Goal: Communication & Community: Answer question/provide support

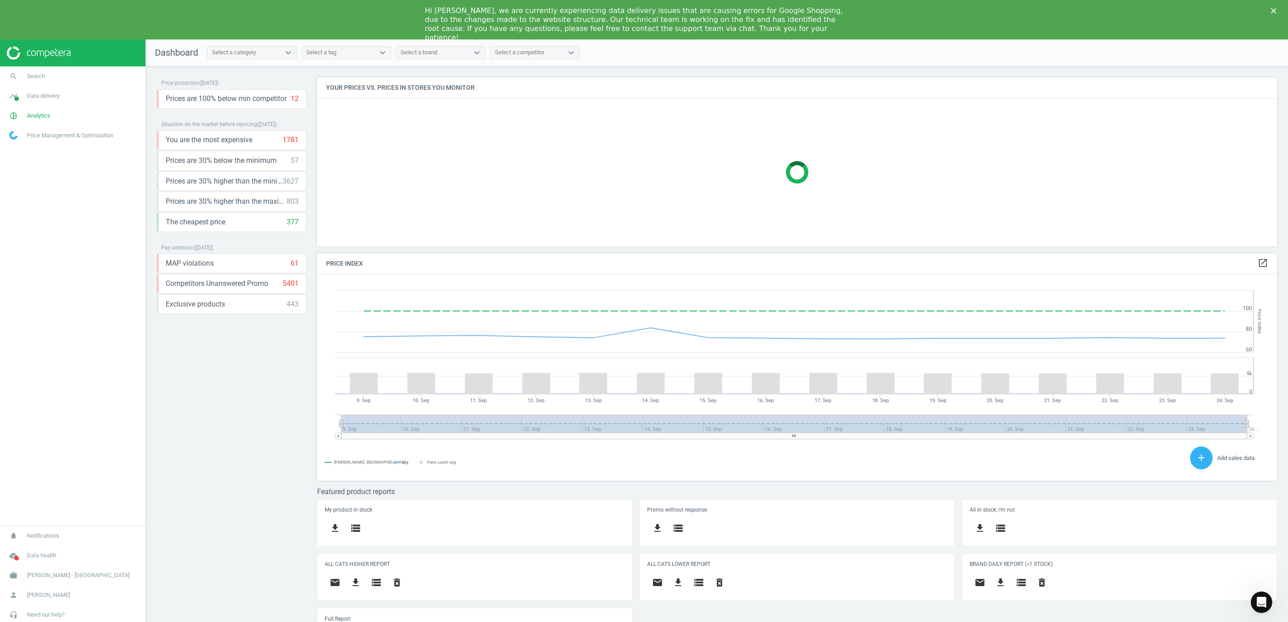
scroll to position [228, 981]
click at [44, 53] on img at bounding box center [39, 52] width 64 height 13
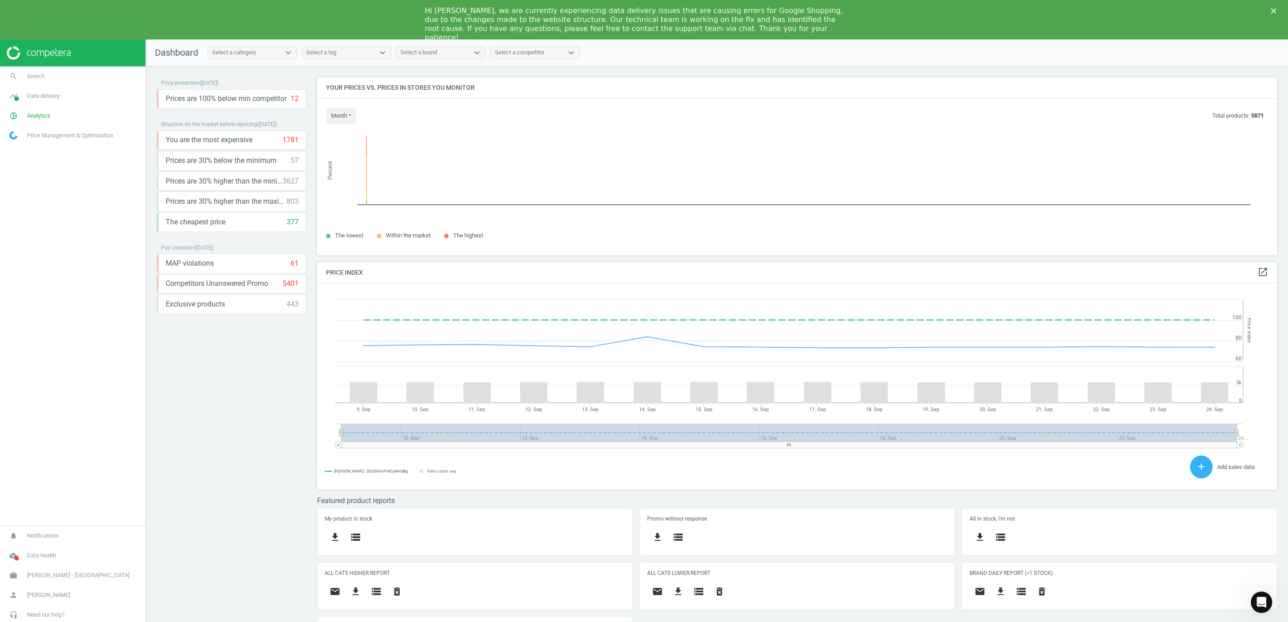
scroll to position [4, 4]
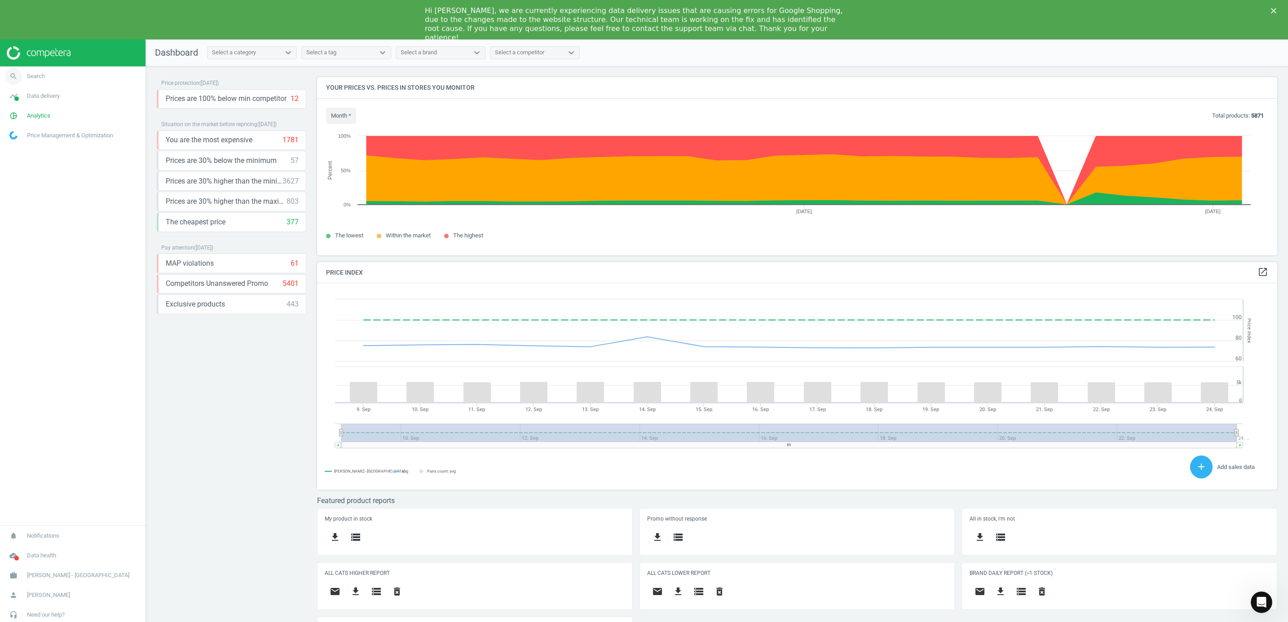
click at [36, 78] on span "Search" at bounding box center [36, 76] width 18 height 8
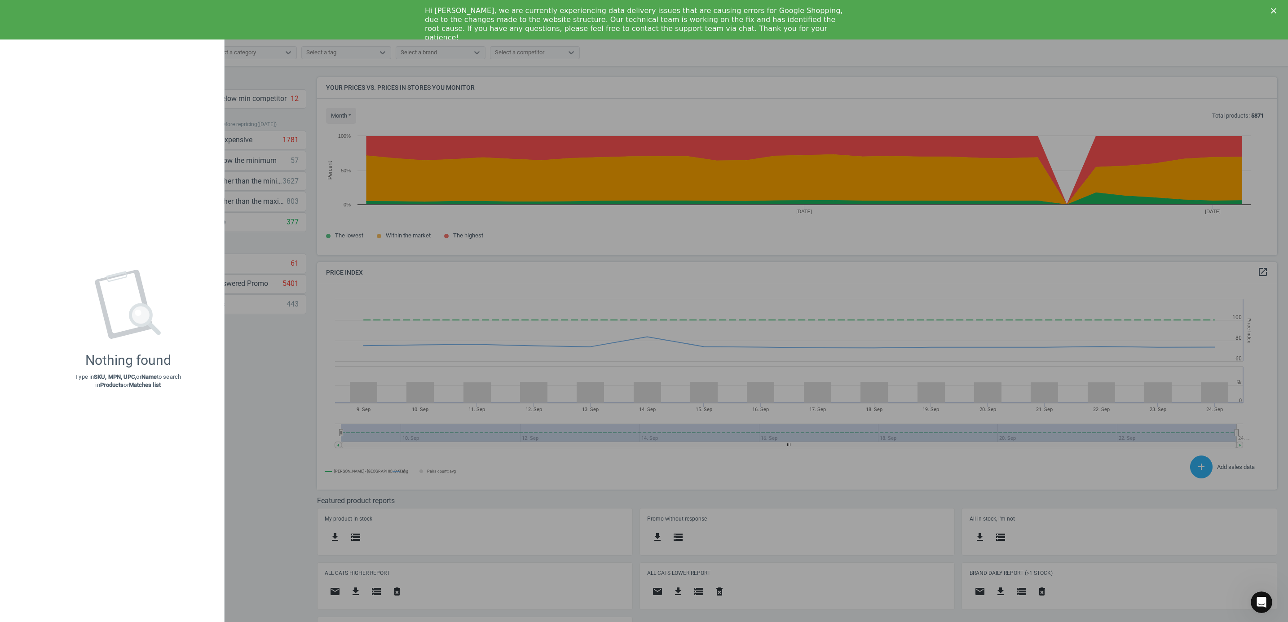
click at [279, 138] on div at bounding box center [644, 311] width 1288 height 622
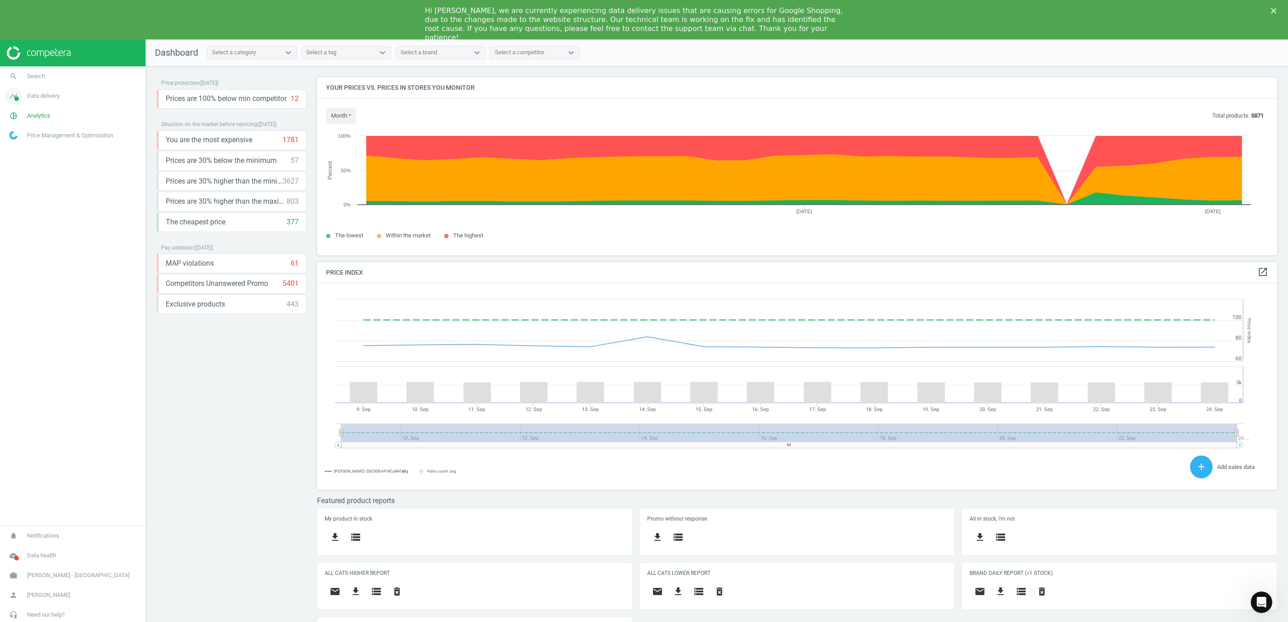
click at [14, 100] on span at bounding box center [16, 99] width 4 height 4
click at [22, 227] on icon "pie_chart_outlined" at bounding box center [13, 229] width 17 height 17
click at [17, 148] on span "Products" at bounding box center [20, 148] width 21 height 7
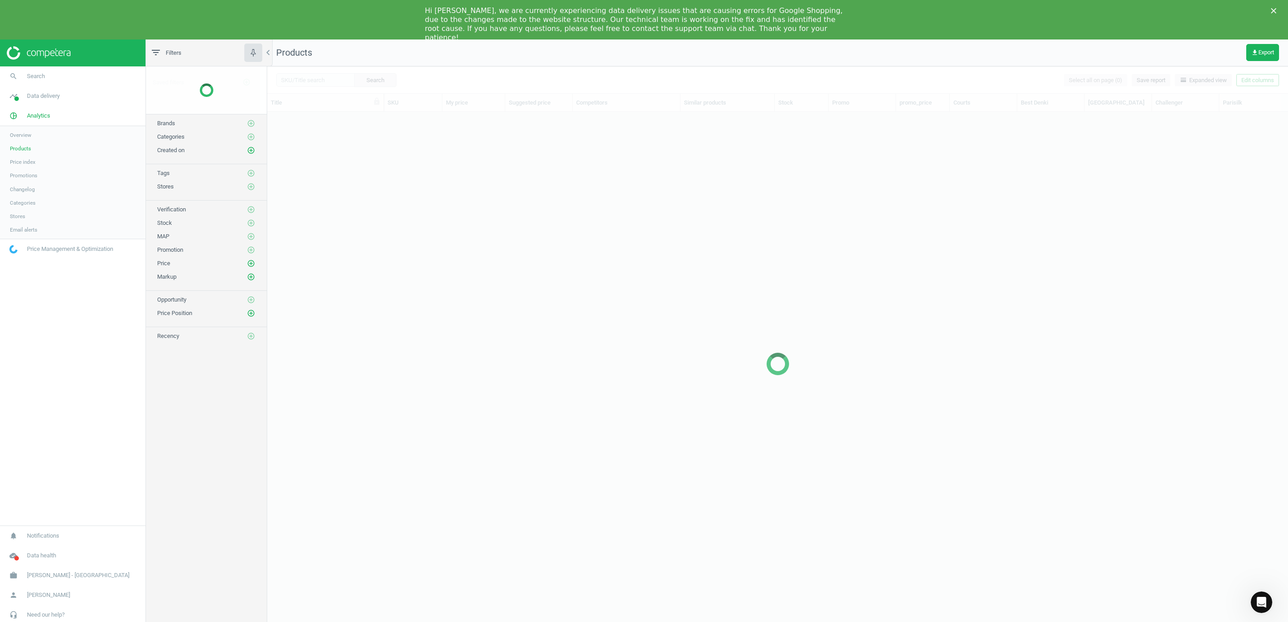
scroll to position [512, 1011]
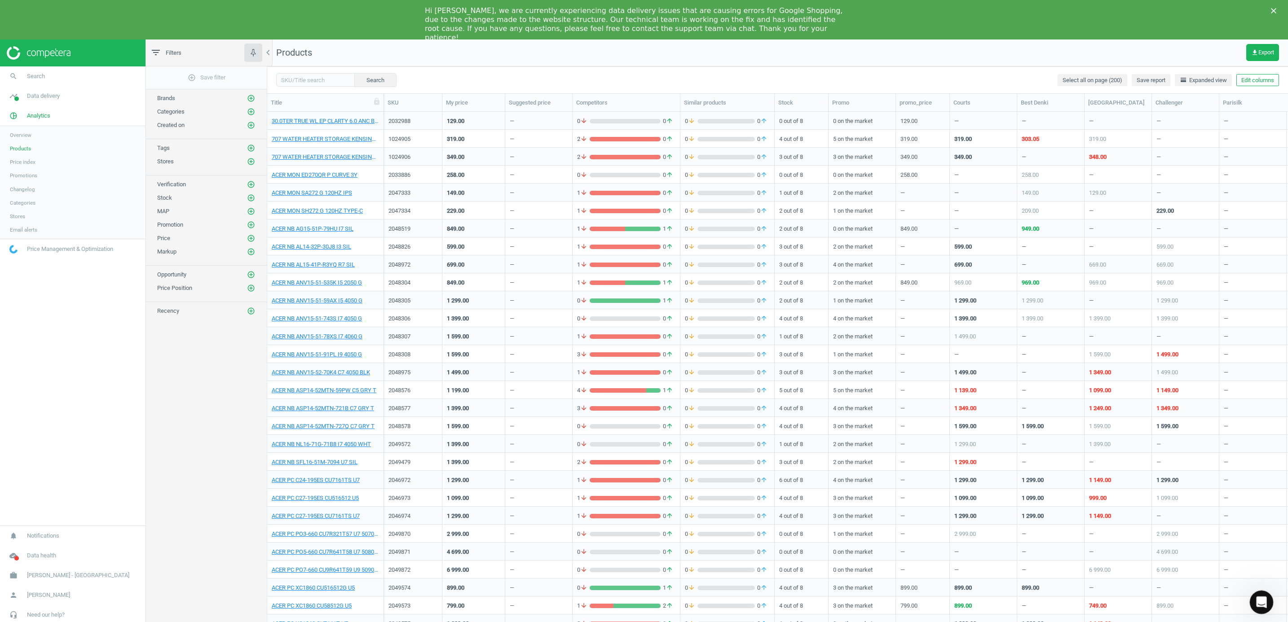
click at [1261, 599] on icon "Open Intercom Messenger" at bounding box center [1260, 601] width 15 height 15
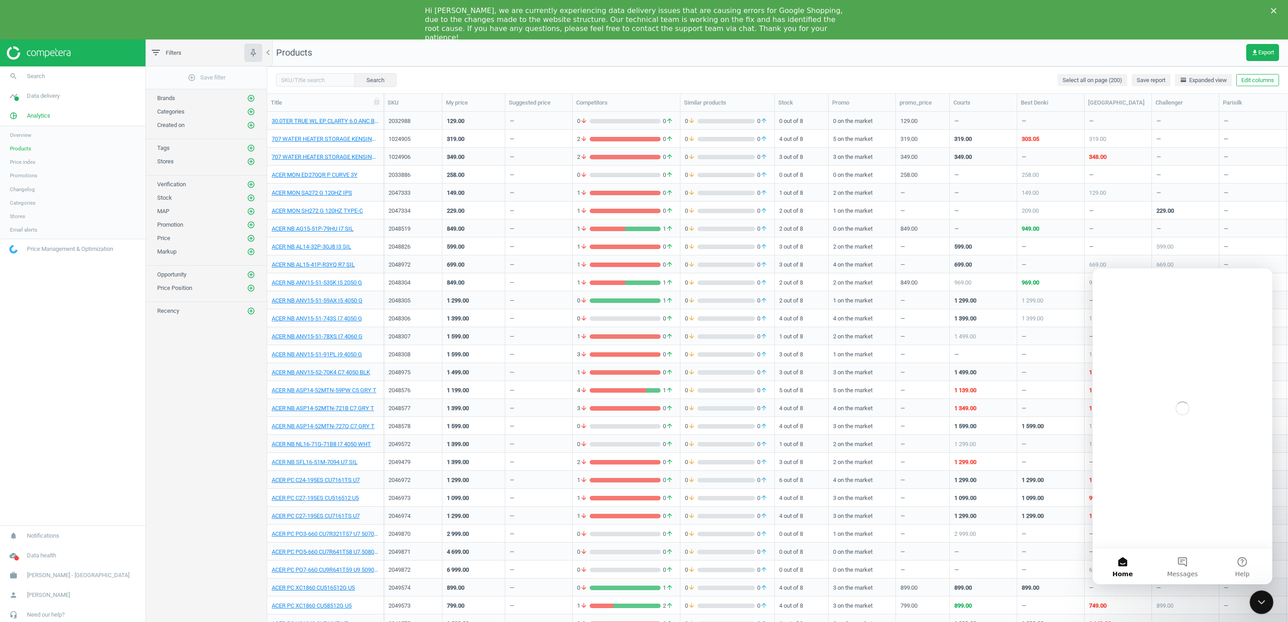
scroll to position [0, 0]
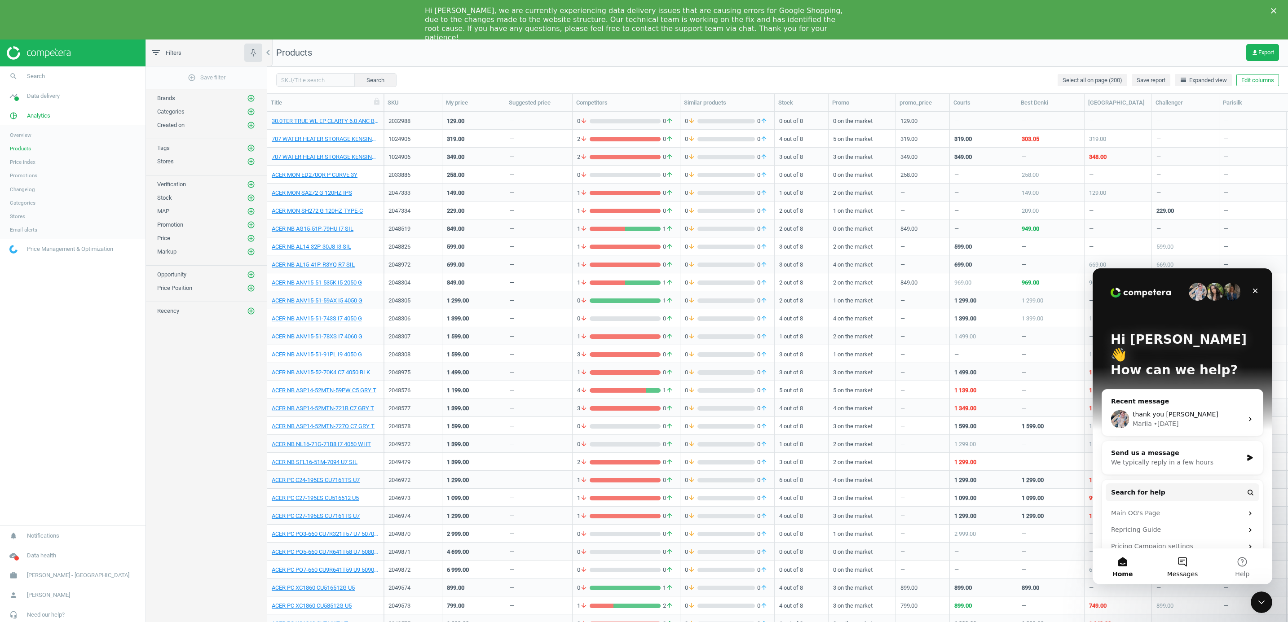
click at [1180, 572] on span "Messages" at bounding box center [1182, 574] width 31 height 6
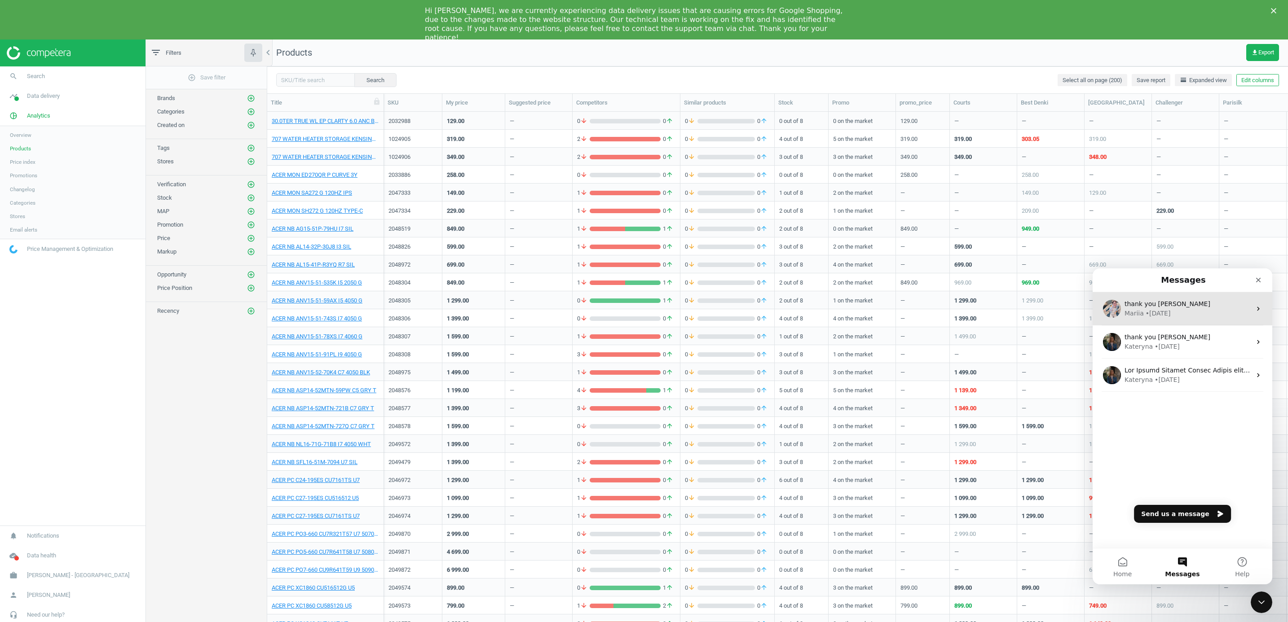
click at [1191, 309] on div "Mariia • 4d ago" at bounding box center [1188, 313] width 127 height 9
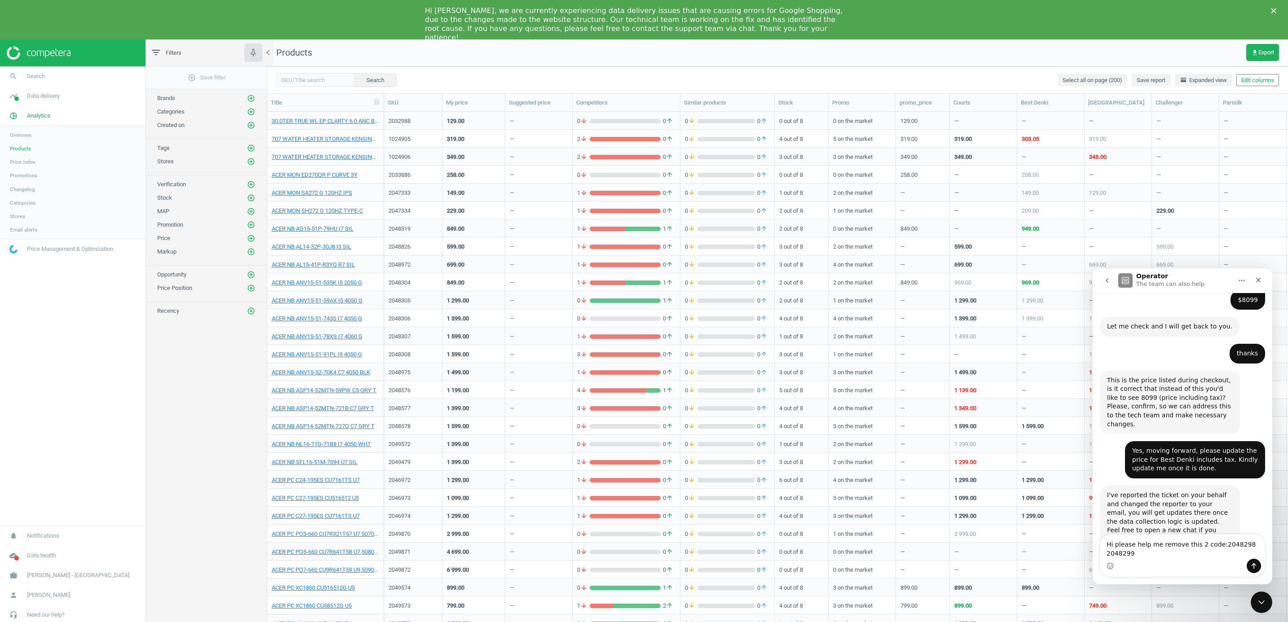
scroll to position [2468, 0]
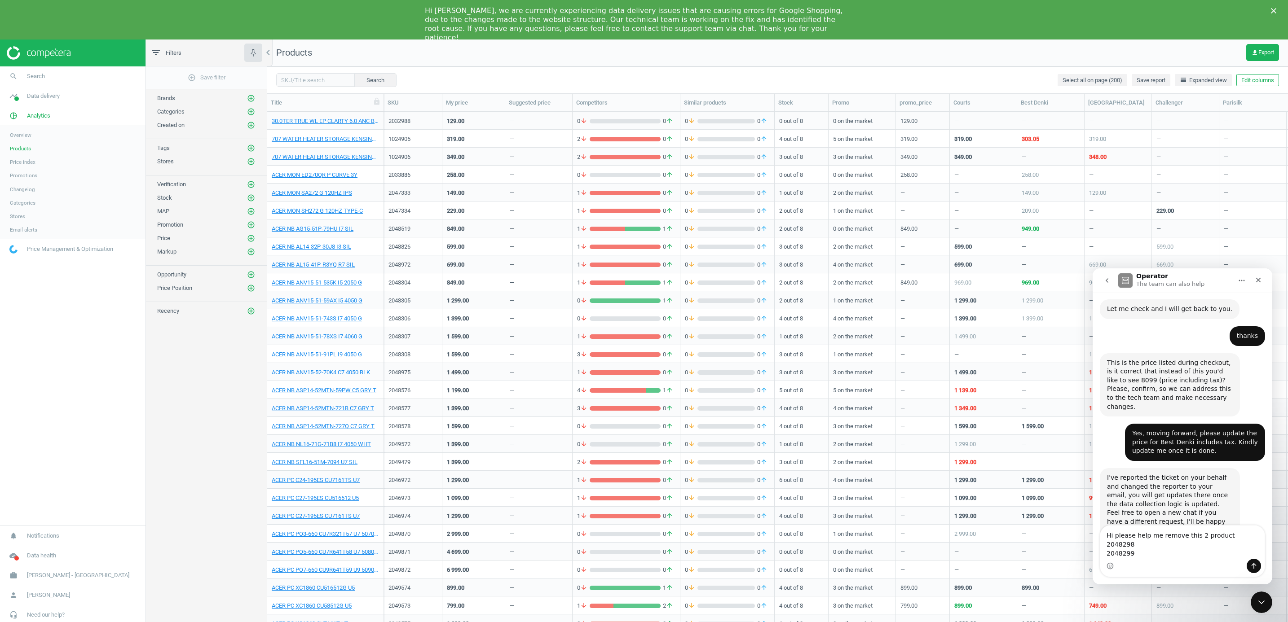
click at [1105, 545] on textarea "Hi please help me remove this 2 product 2048298 2048299" at bounding box center [1182, 542] width 164 height 33
click at [1156, 548] on textarea "Hi please help me remove this 2 product 2048298 & 2048299" at bounding box center [1182, 542] width 164 height 33
click at [1155, 549] on textarea "Hi please help me remove these 2 products 2048298 & 2048299" at bounding box center [1182, 542] width 164 height 33
click at [1152, 546] on textarea "Hi please help me remove these 2 products 2048298 & 2048299" at bounding box center [1182, 542] width 164 height 33
click at [1226, 537] on textarea "Hi please help me remove these 2 products 2048298 & 2048299. let us know when d…" at bounding box center [1182, 542] width 164 height 33
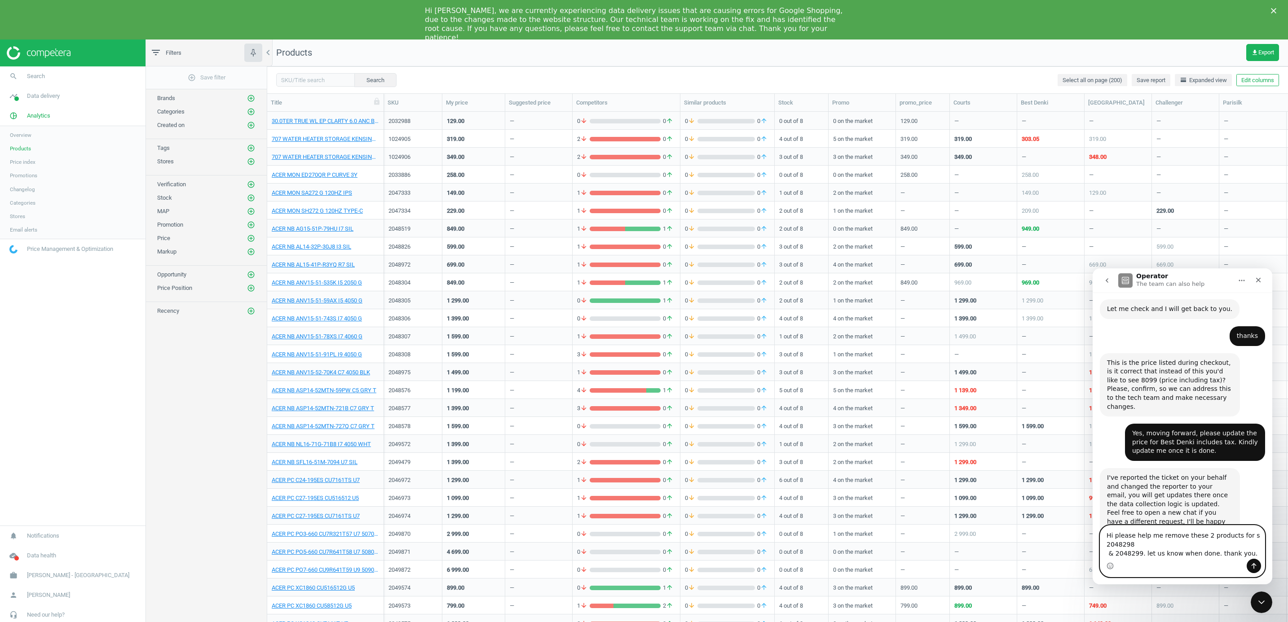
scroll to position [2478, 0]
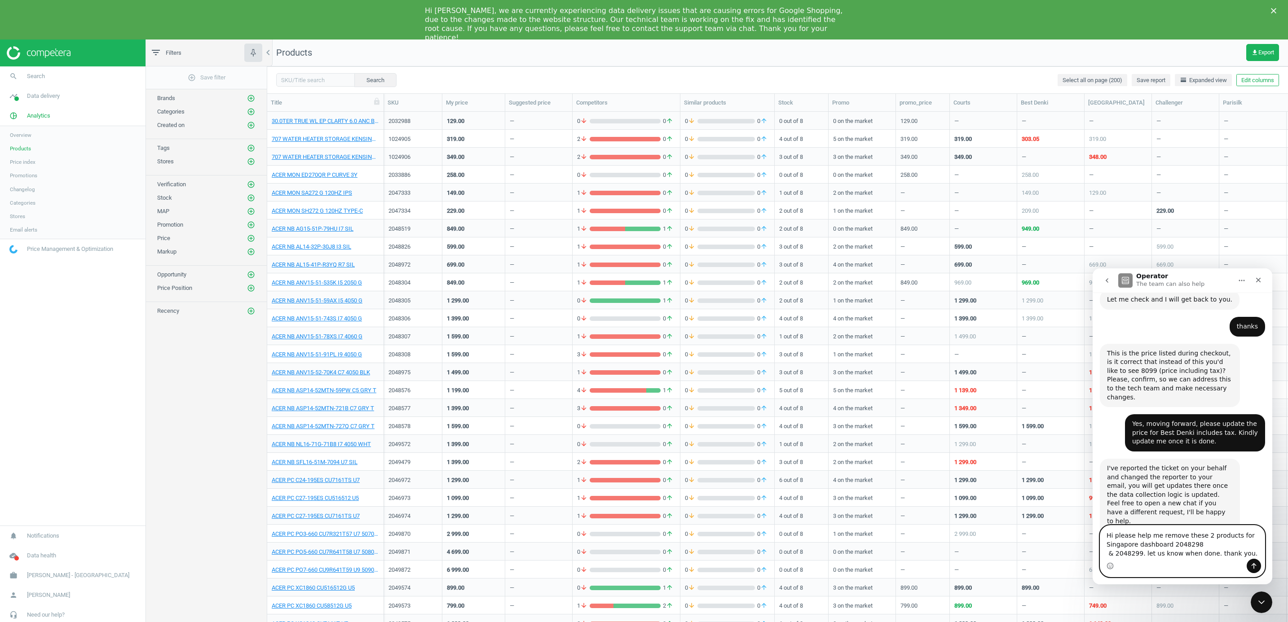
click at [1209, 538] on textarea "Hi please help me remove these 2 products for Singapore dashboard 2048298 & 204…" at bounding box center [1182, 542] width 164 height 33
click at [1164, 537] on textarea "Hi please help me remove these 2 products for Singapore dashboard 2048298 & 204…" at bounding box center [1182, 542] width 164 height 33
type textarea "Hi please help me remove these 2 products for Singapore dashboard: 2048298 & 20…"
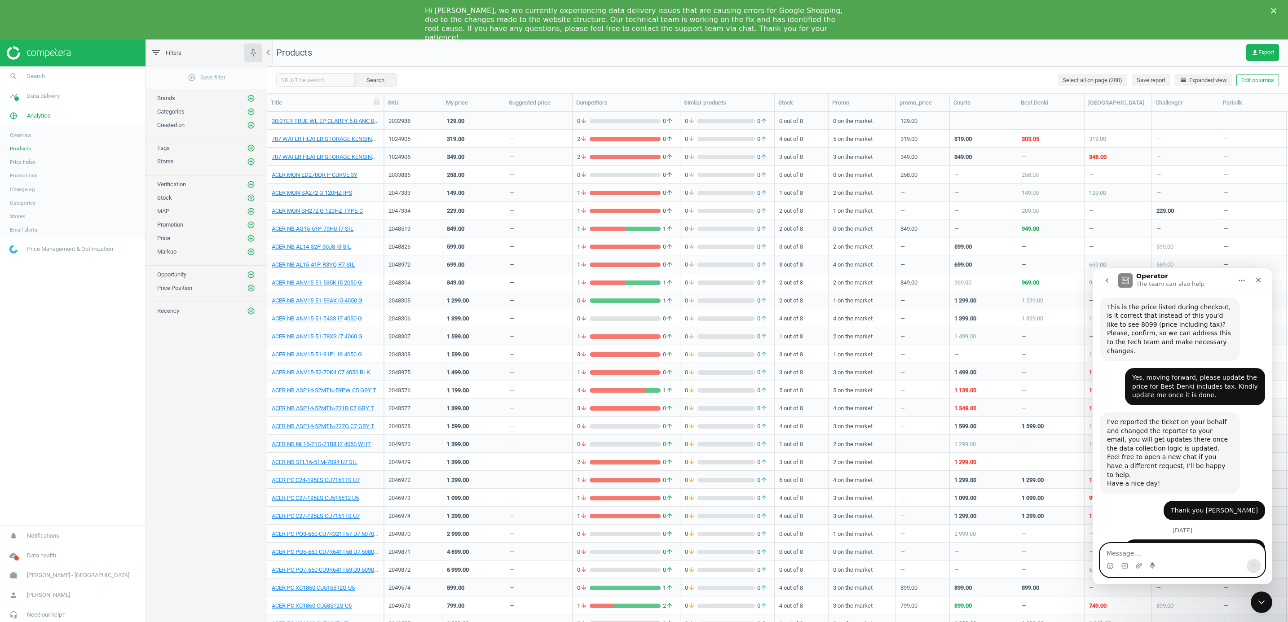
scroll to position [2559, 0]
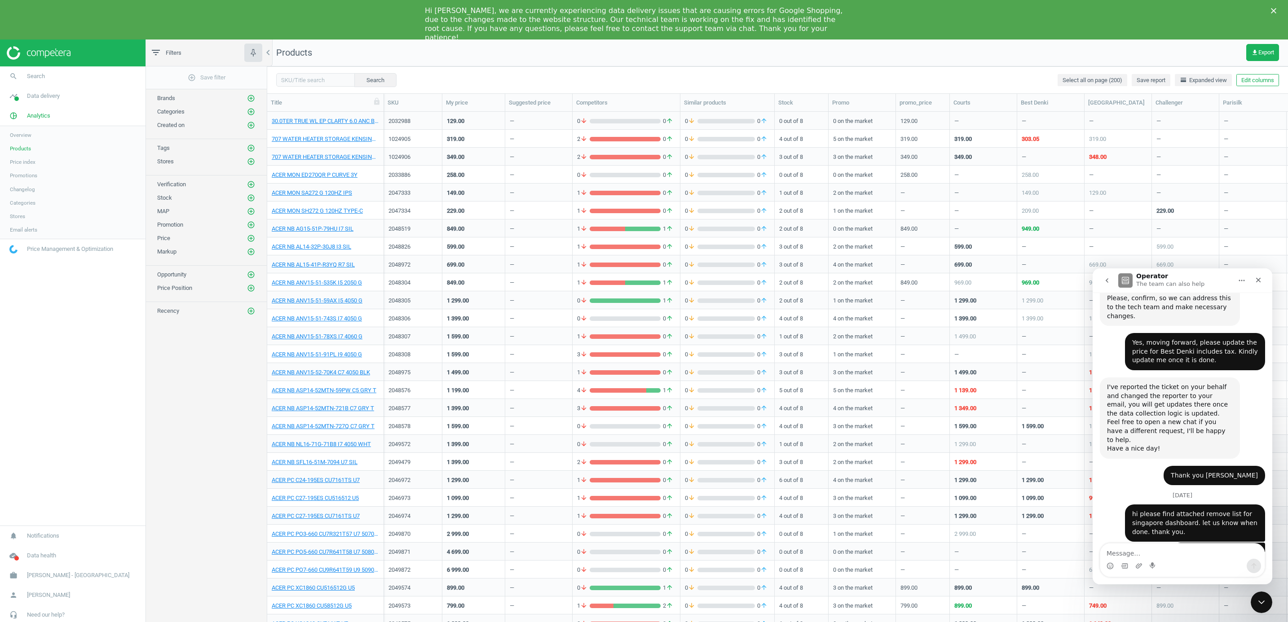
click at [1107, 282] on icon "go back" at bounding box center [1106, 280] width 7 height 7
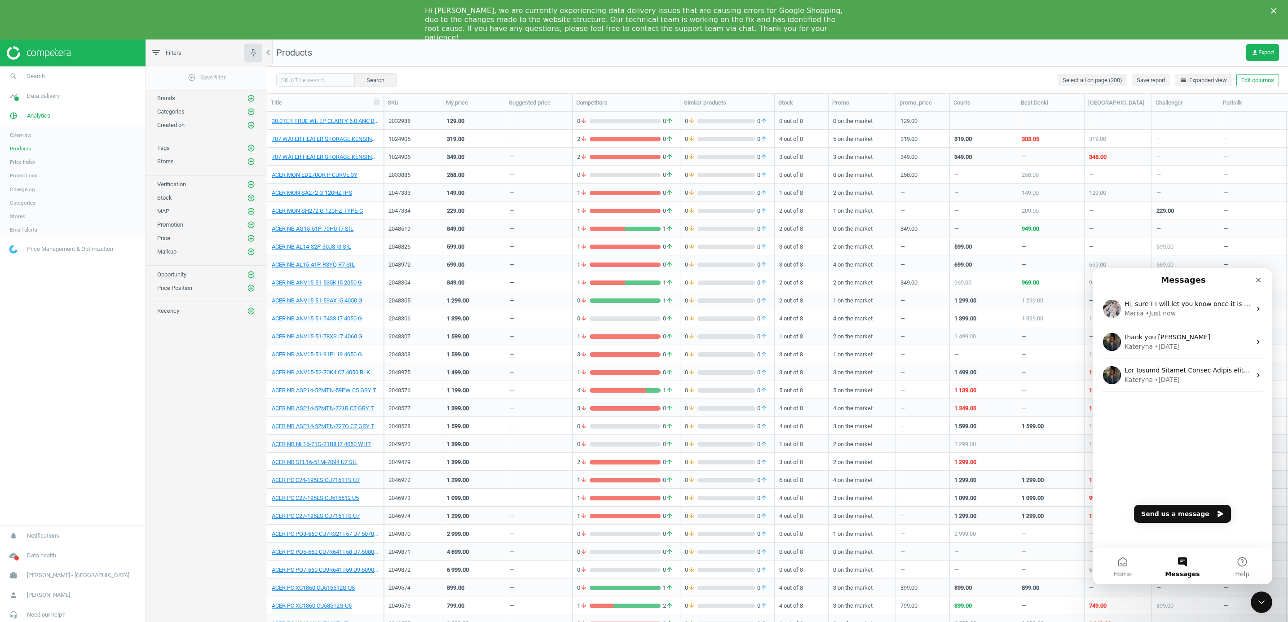
scroll to position [0, 0]
click at [1144, 320] on div "Hi, sure ! I will let you know once it is done Mariia • Just now" at bounding box center [1183, 308] width 180 height 33
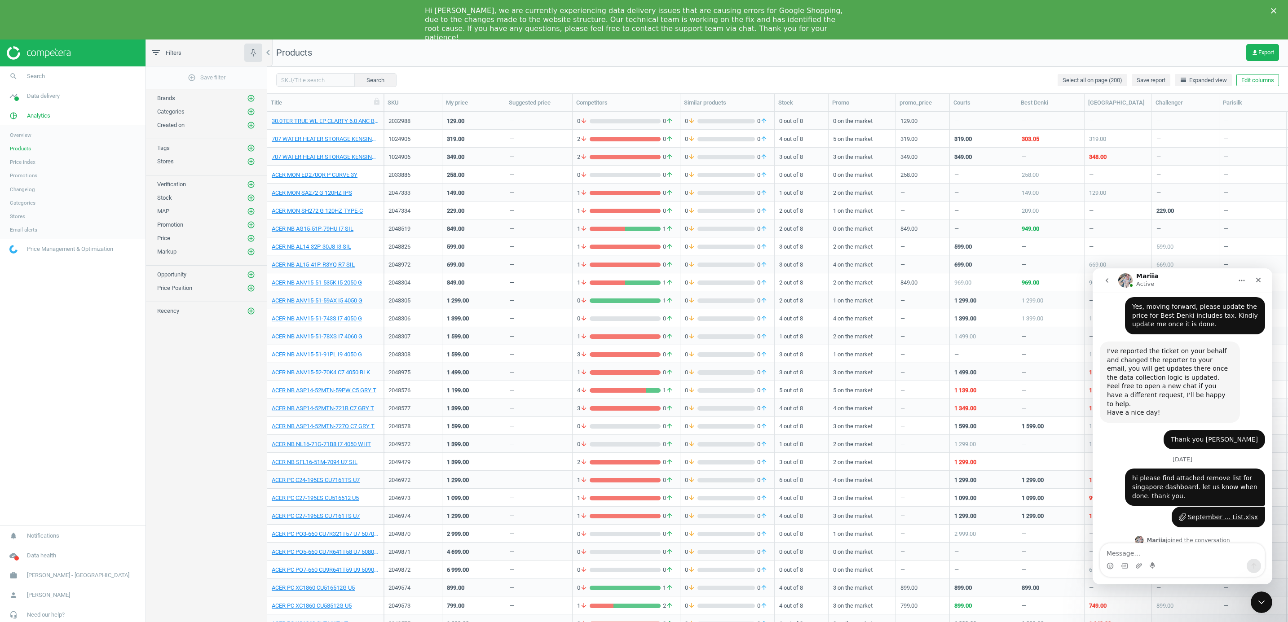
scroll to position [2560, 0]
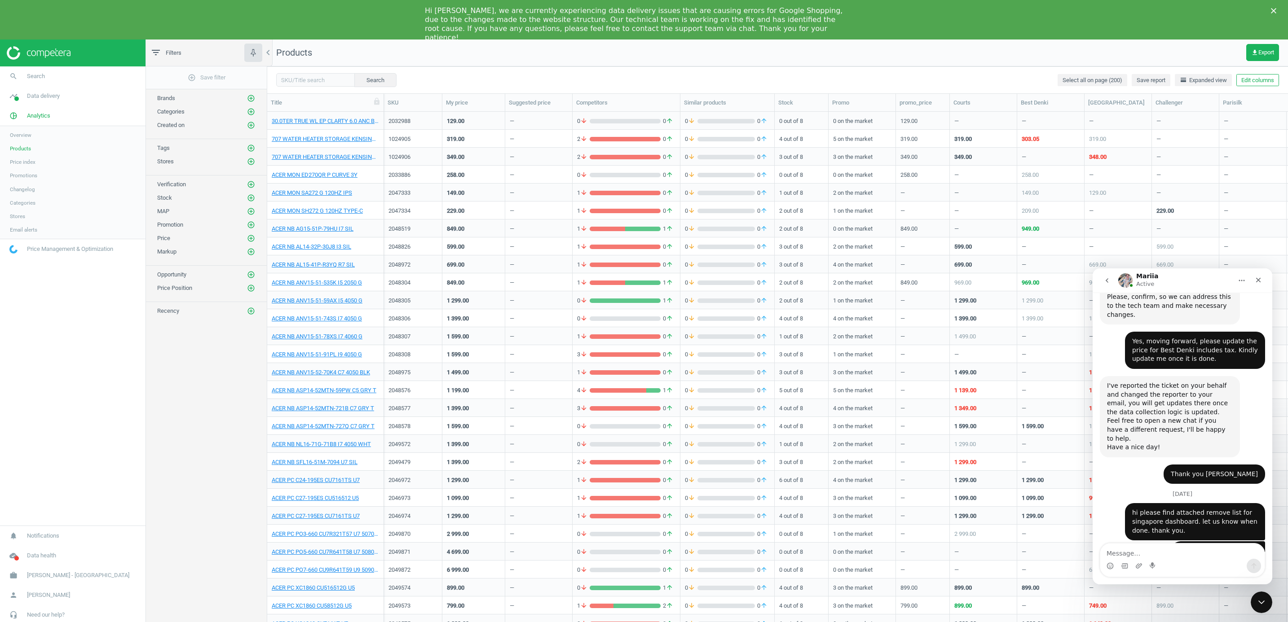
click at [1108, 282] on icon "go back" at bounding box center [1106, 280] width 7 height 7
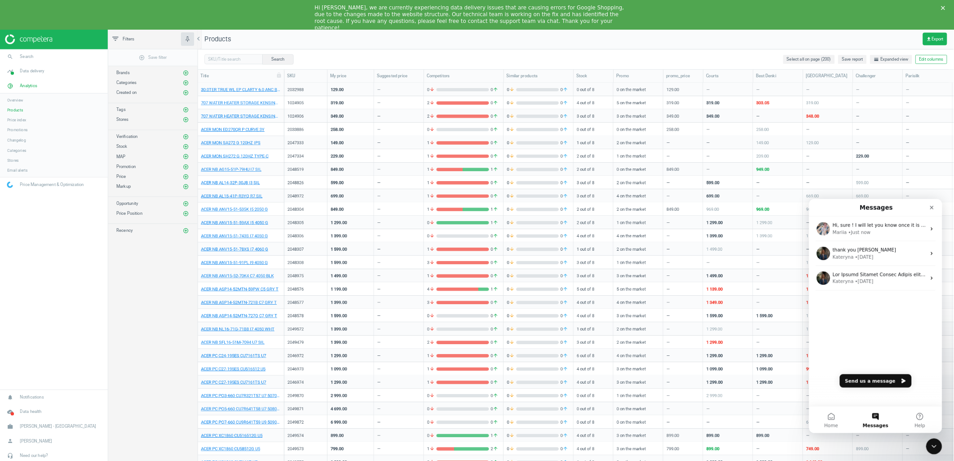
scroll to position [0, 0]
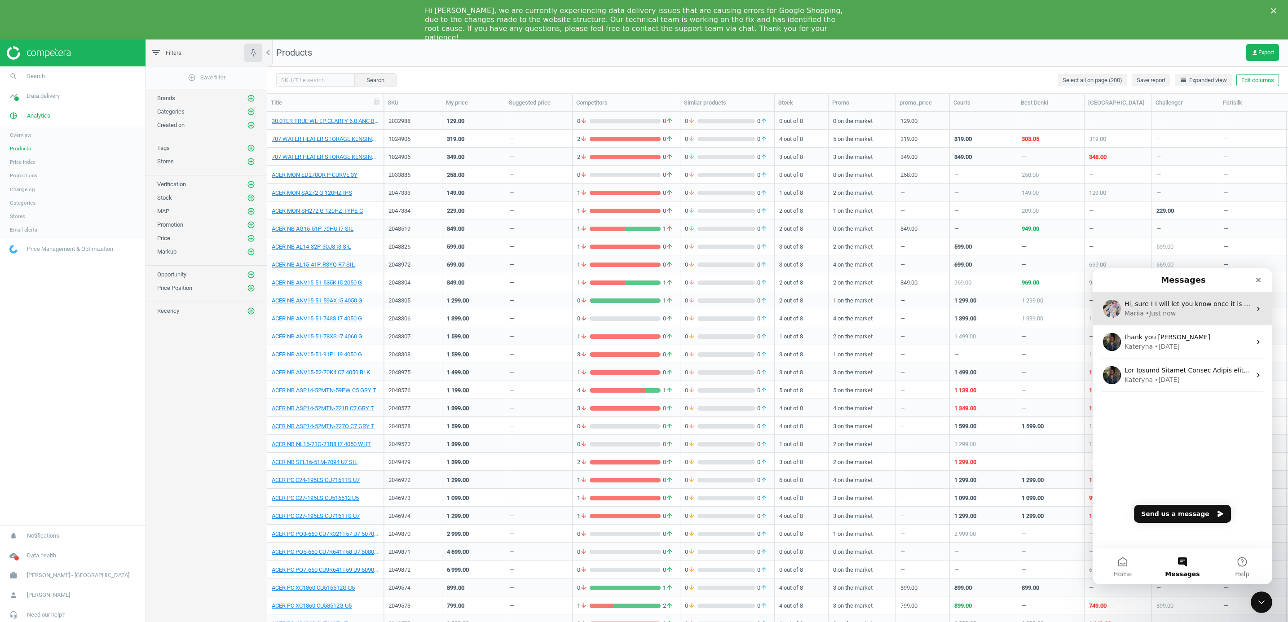
click at [1136, 309] on div "Mariia" at bounding box center [1134, 313] width 19 height 9
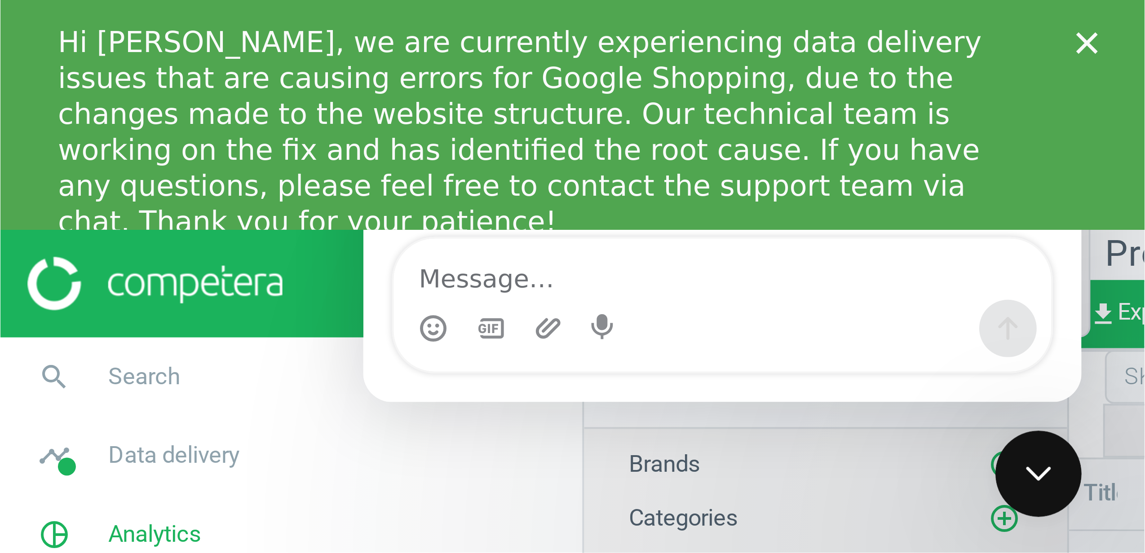
scroll to position [2786, 0]
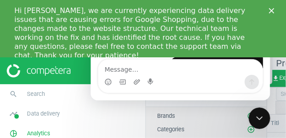
click at [272, 11] on polygon "Close" at bounding box center [271, 10] width 5 height 5
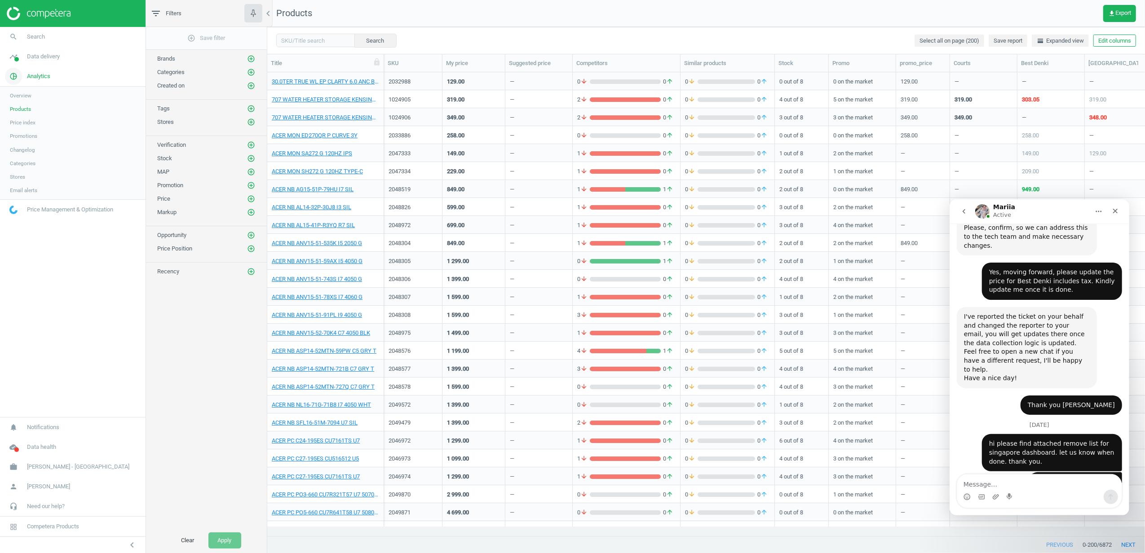
scroll to position [2561, 0]
click at [968, 211] on button "go back" at bounding box center [963, 211] width 17 height 17
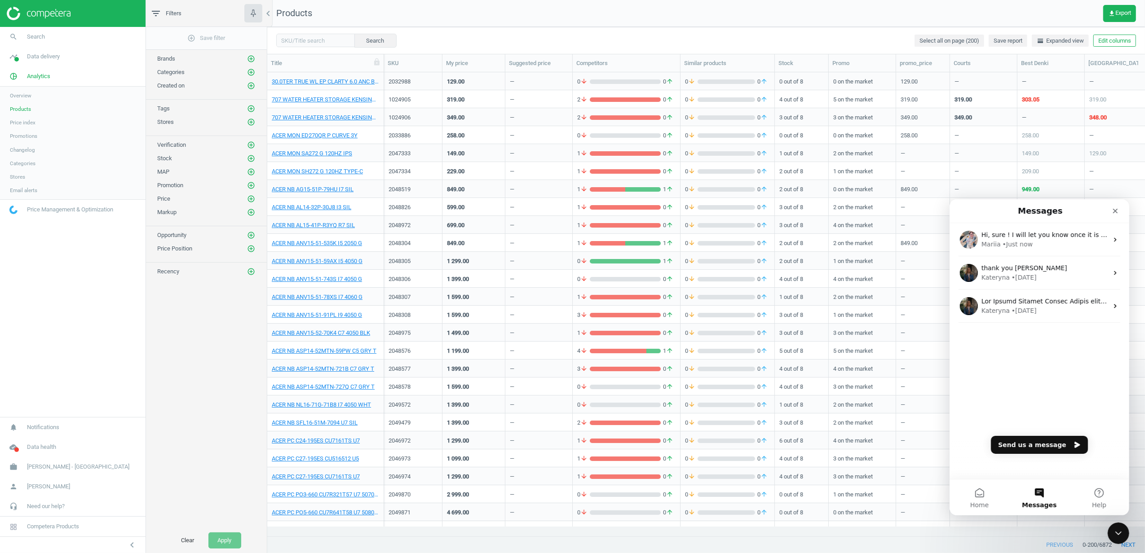
scroll to position [0, 0]
click at [1048, 367] on div "Hi, sure ! I will let you know once it is done Mariia • Just now thank you Kate…" at bounding box center [1039, 351] width 180 height 256
click at [1109, 208] on div "Close" at bounding box center [1115, 211] width 16 height 16
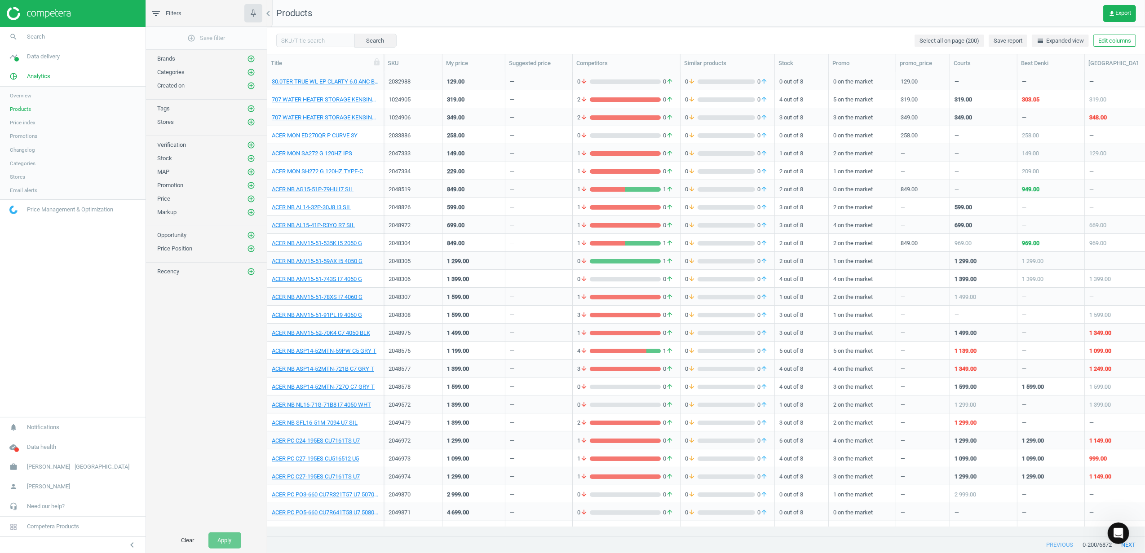
click at [848, 6] on nav "Products get_app Export" at bounding box center [706, 13] width 878 height 27
click at [62, 15] on img at bounding box center [39, 13] width 64 height 13
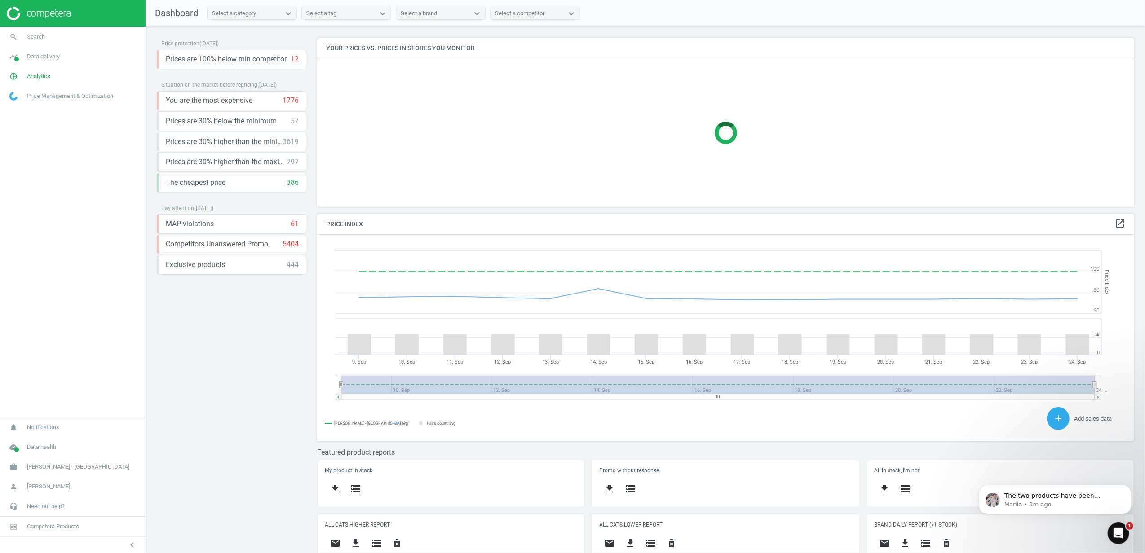
scroll to position [197, 827]
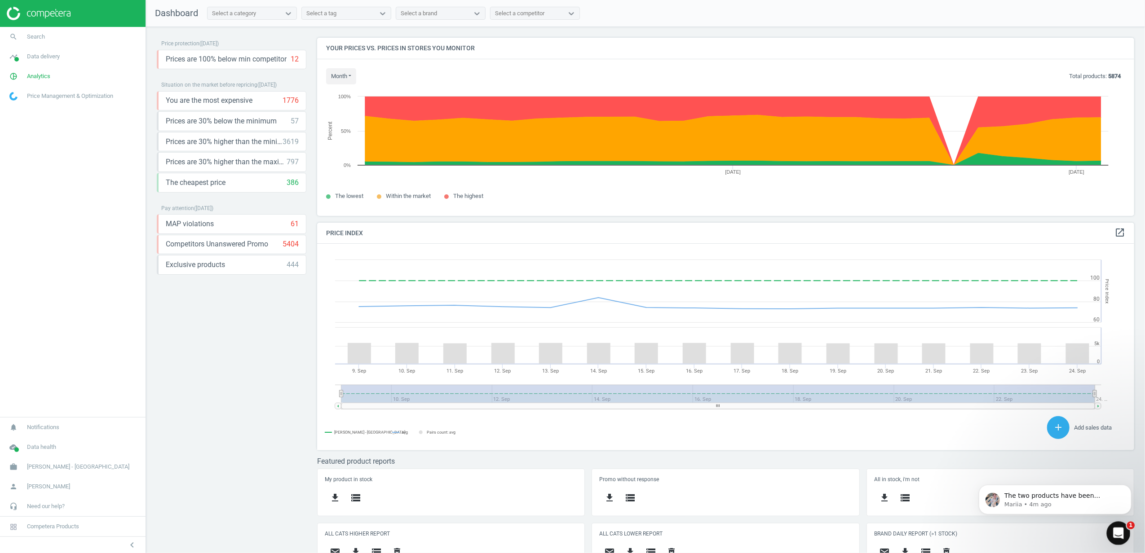
click at [1114, 533] on icon "Open Intercom Messenger" at bounding box center [1117, 532] width 15 height 15
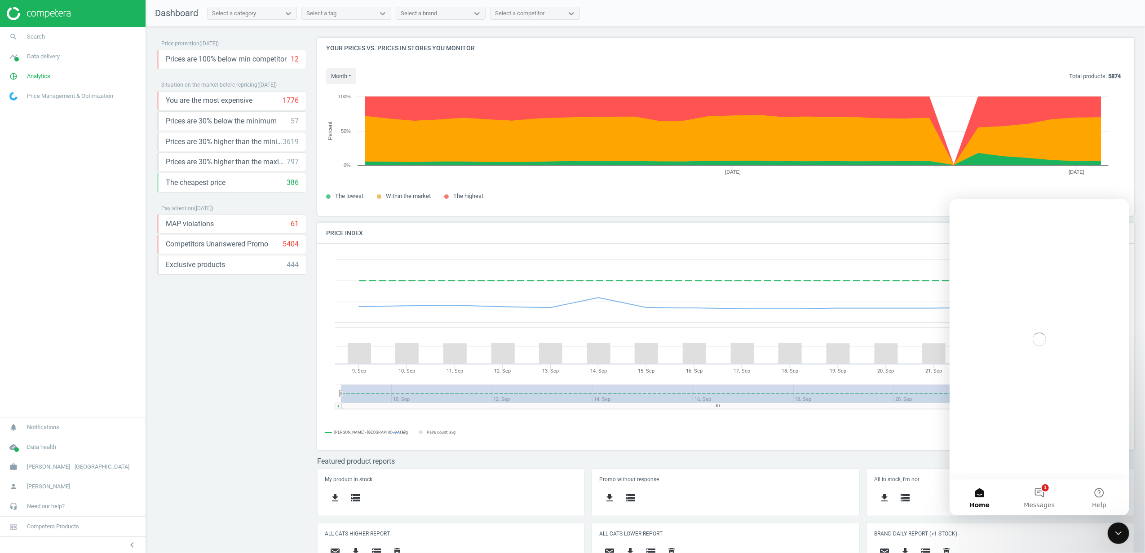
scroll to position [0, 0]
click at [1036, 499] on button "1 Messages" at bounding box center [1039, 497] width 60 height 36
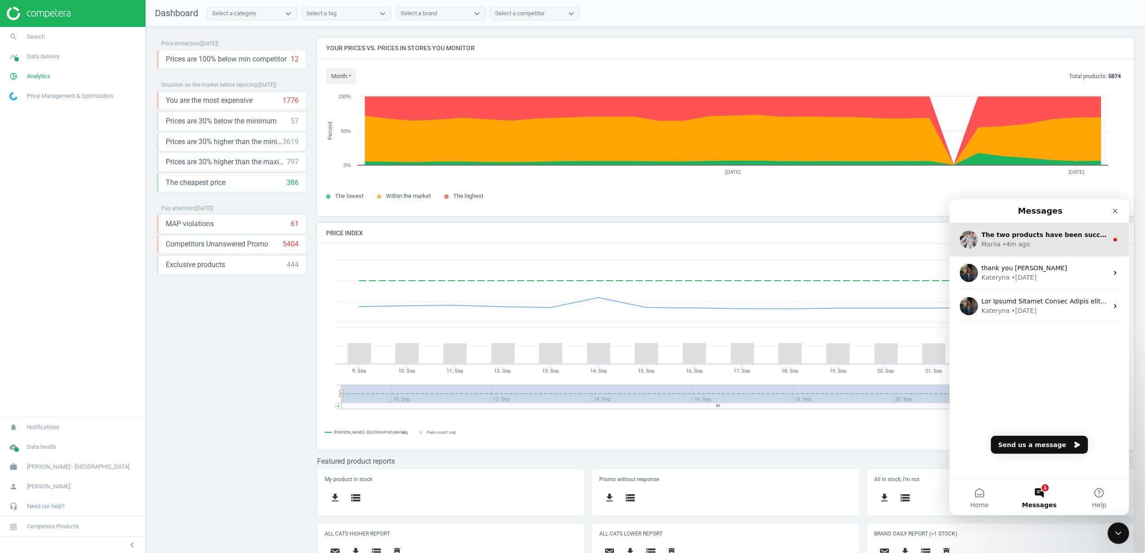
click at [1010, 245] on div "• 4m ago" at bounding box center [1015, 243] width 27 height 9
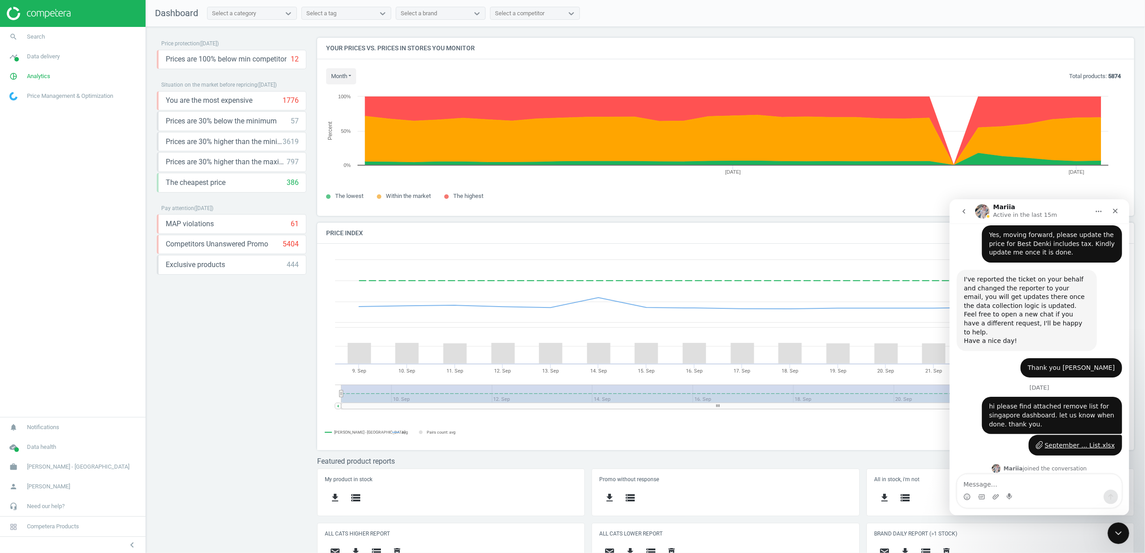
scroll to position [2607, 0]
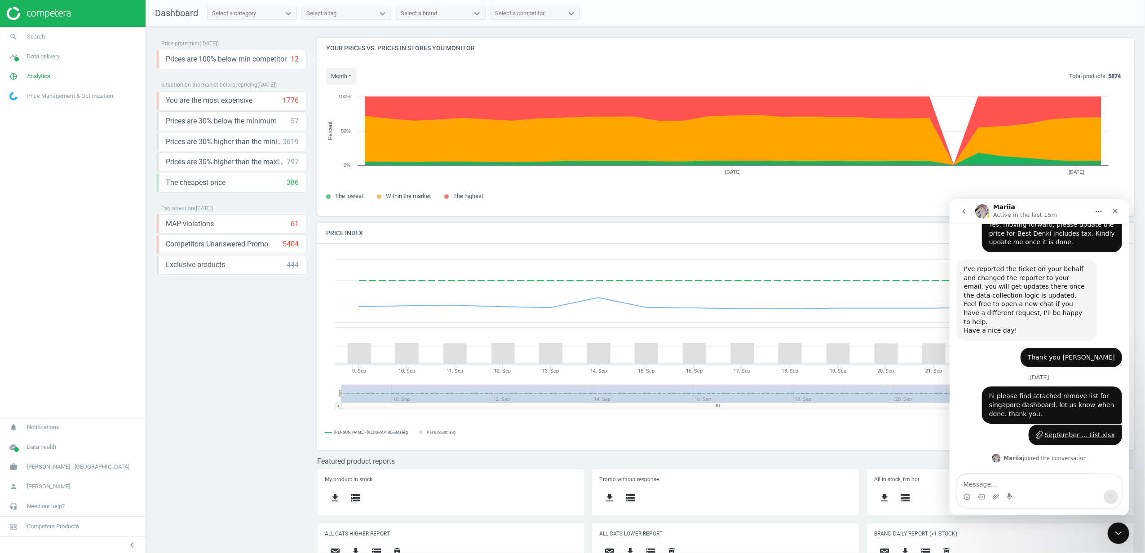
click at [1022, 479] on textarea "Message…" at bounding box center [1039, 481] width 164 height 15
type textarea "thank you mariia"
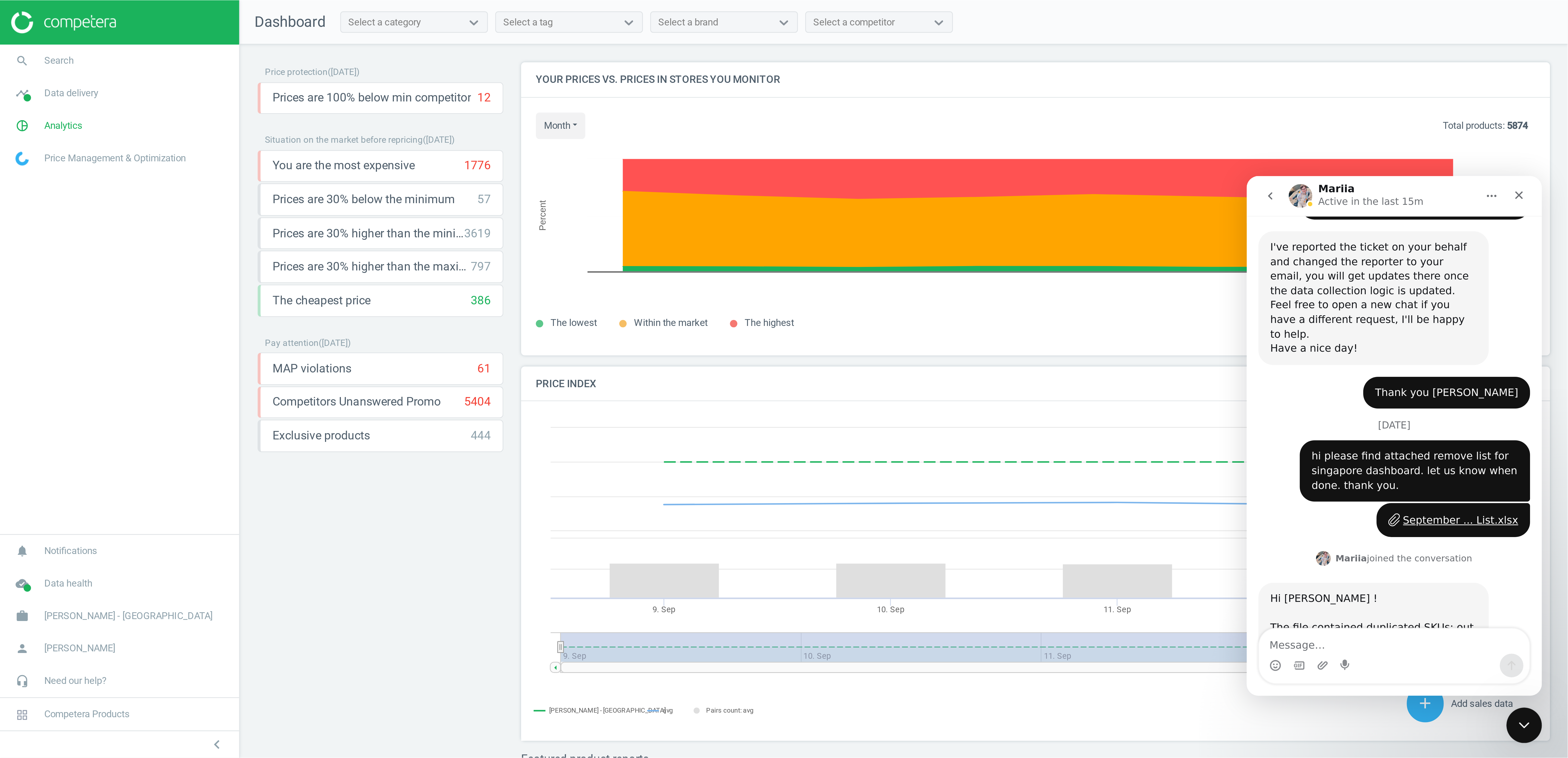
scroll to position [121, 1380]
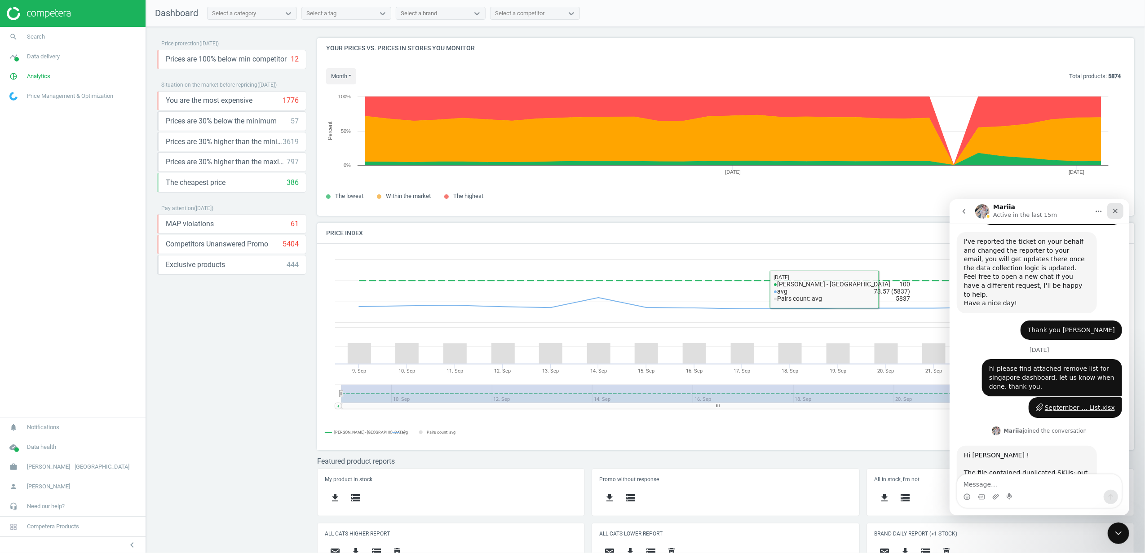
click at [1118, 212] on icon "Close" at bounding box center [1114, 210] width 7 height 7
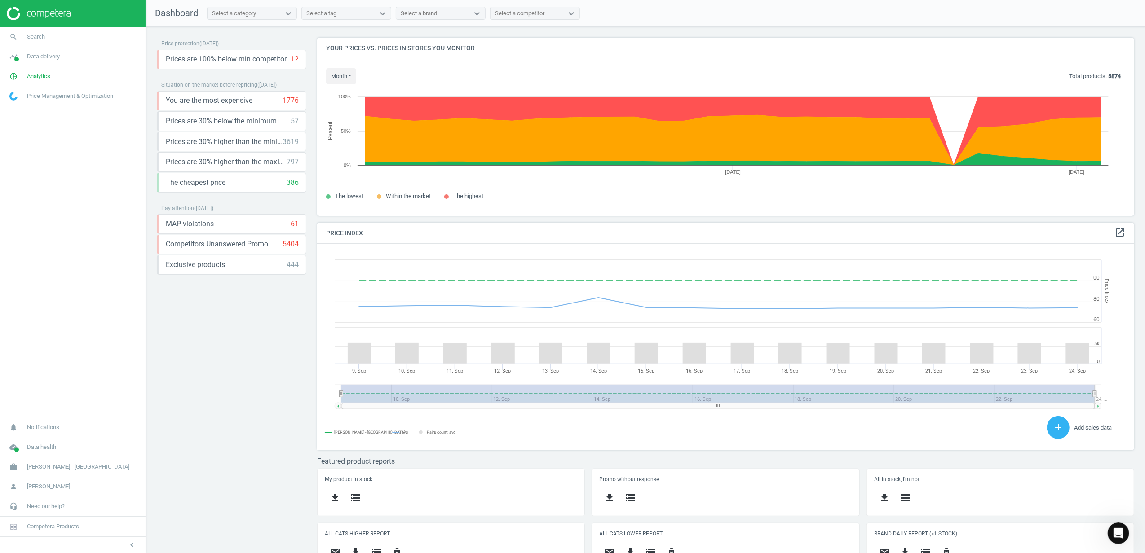
click at [230, 367] on div "Price protection ( 24.09.25 ) Prices are 100% below min competitor 12 keyboard_…" at bounding box center [232, 292] width 150 height 509
click at [19, 450] on icon "cloud_done" at bounding box center [13, 447] width 17 height 17
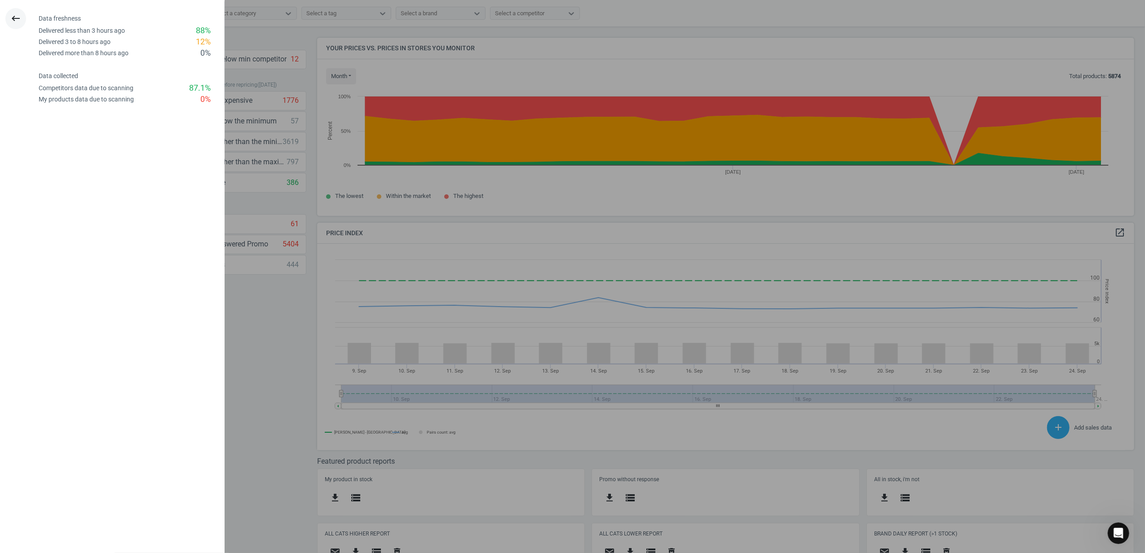
click at [13, 17] on icon "keyboard_backspace" at bounding box center [15, 18] width 11 height 11
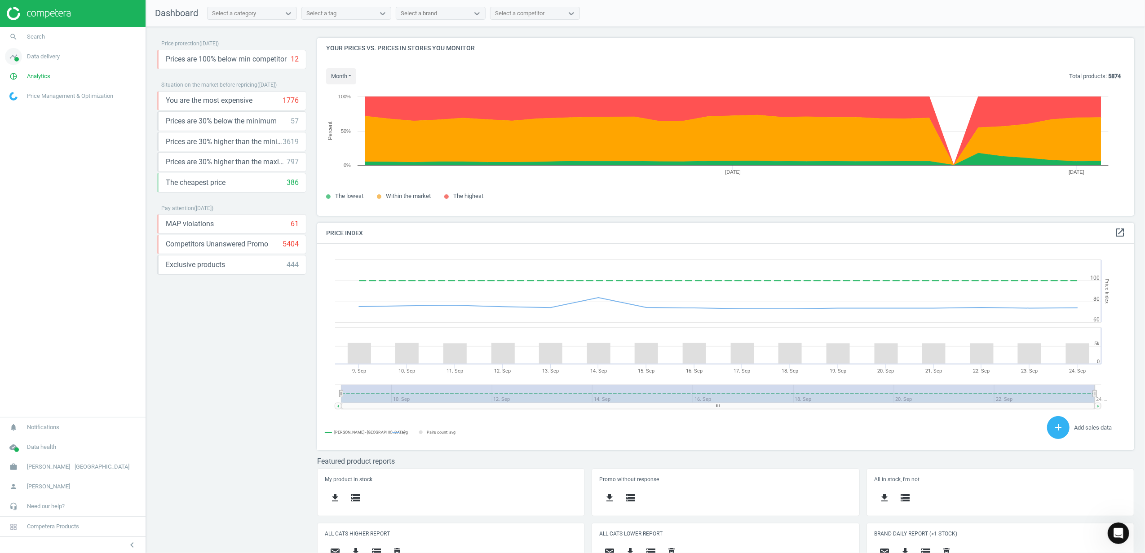
click at [13, 62] on icon "timeline" at bounding box center [13, 56] width 17 height 17
click at [14, 127] on span "Stores" at bounding box center [17, 130] width 15 height 7
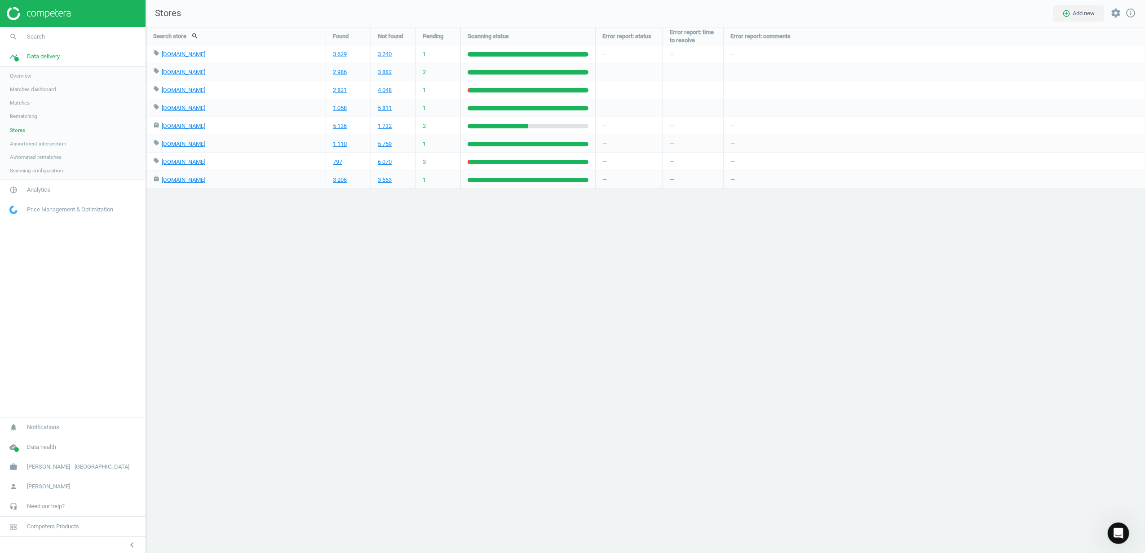
click at [38, 9] on img at bounding box center [39, 13] width 64 height 13
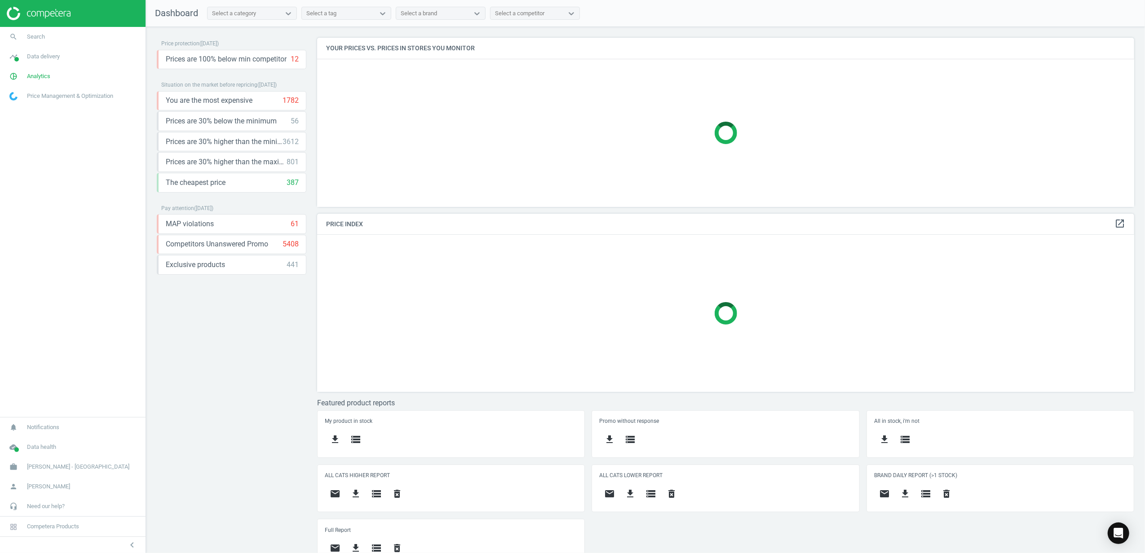
scroll to position [16, 0]
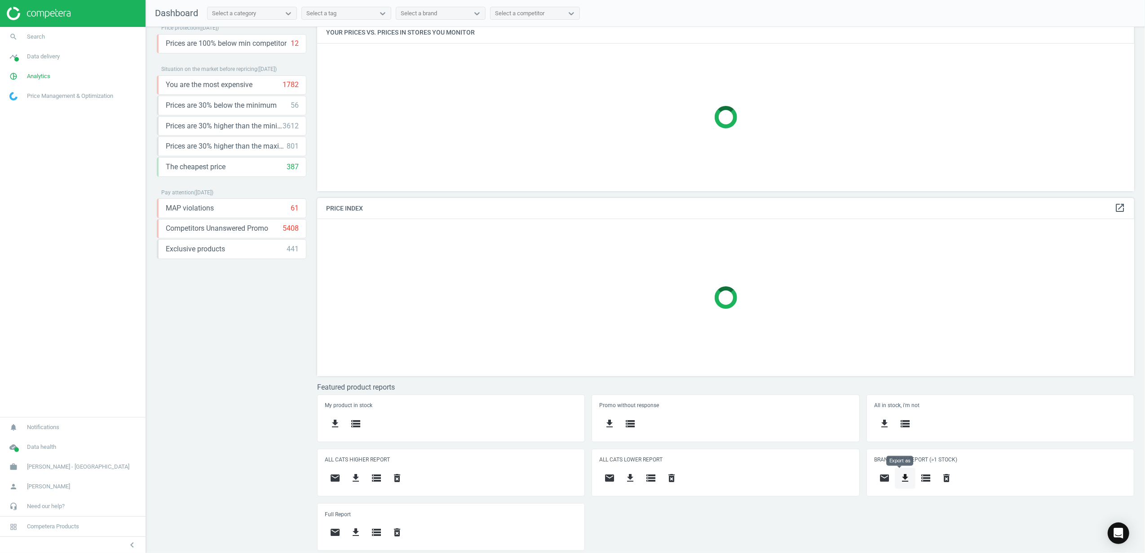
click at [900, 480] on icon "get_app" at bounding box center [905, 478] width 11 height 11
click at [811, 391] on button "insert_drive_file Short report (Excel)" at bounding box center [831, 391] width 156 height 17
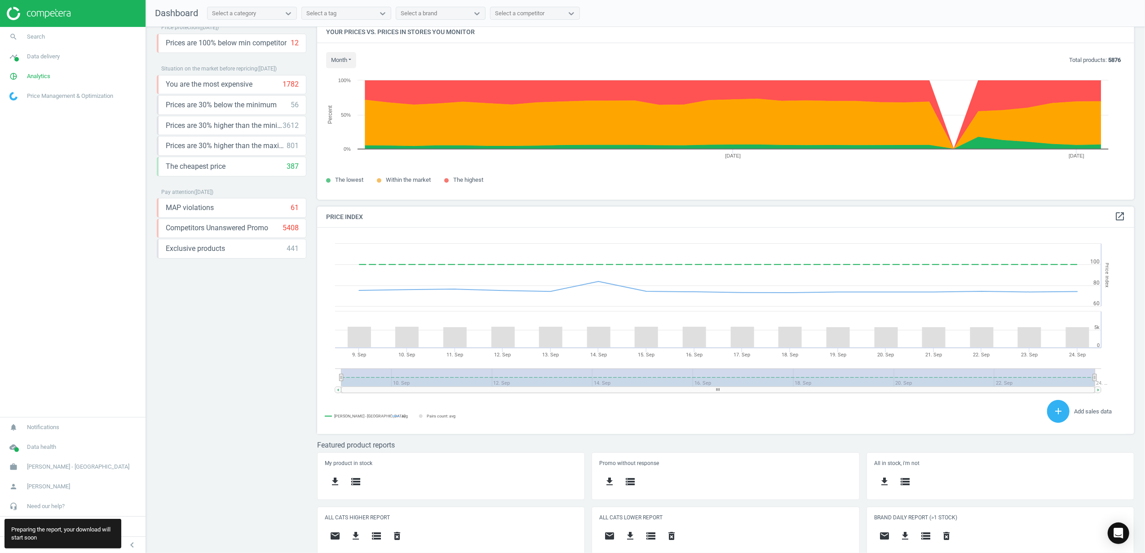
scroll to position [74, 0]
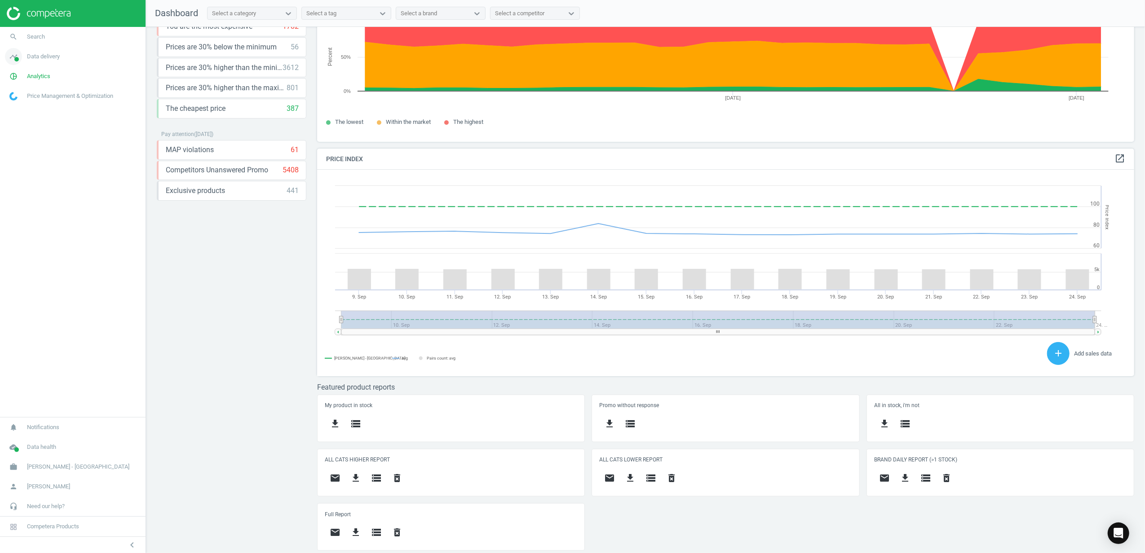
click at [40, 57] on span "Data delivery" at bounding box center [43, 57] width 33 height 8
click at [32, 195] on link "pie_chart_outlined Analytics" at bounding box center [73, 190] width 146 height 20
click at [13, 109] on span "Products" at bounding box center [20, 109] width 21 height 7
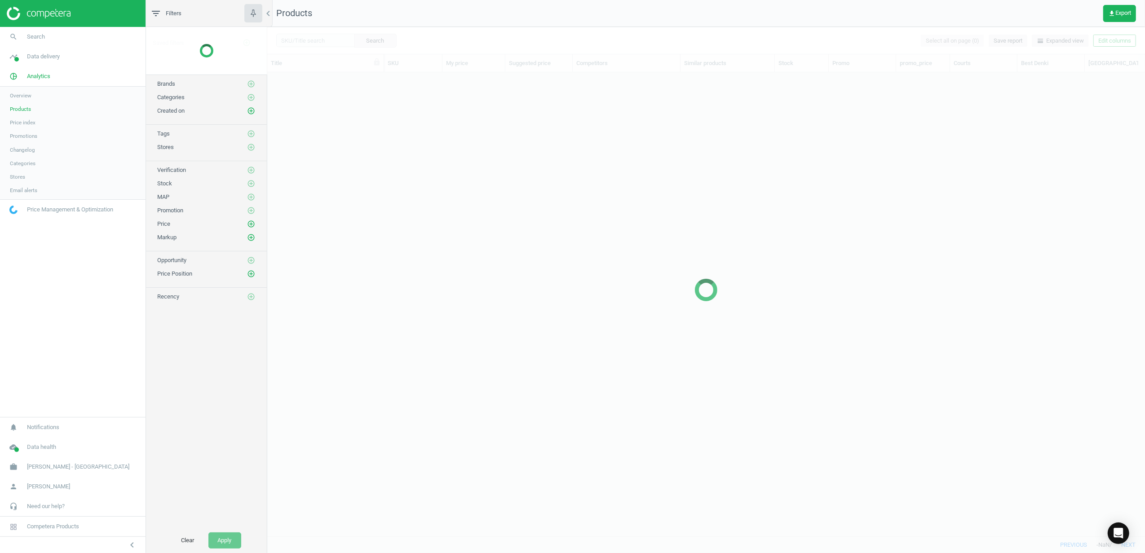
scroll to position [446, 869]
